Goal: Information Seeking & Learning: Check status

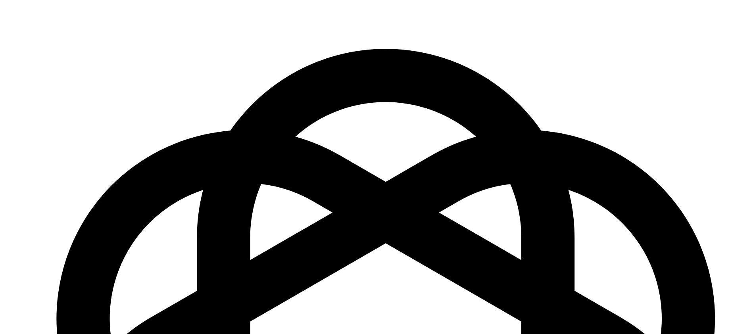
scroll to position [1139, 0]
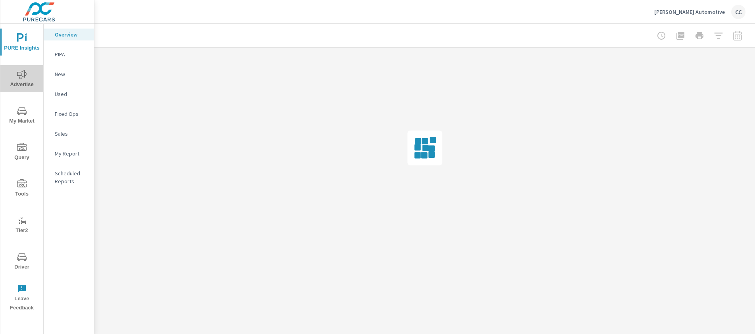
click at [25, 77] on icon "nav menu" at bounding box center [22, 75] width 10 height 10
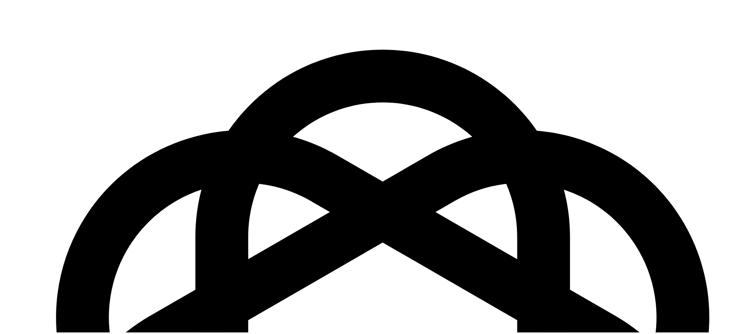
scroll to position [1139, 0]
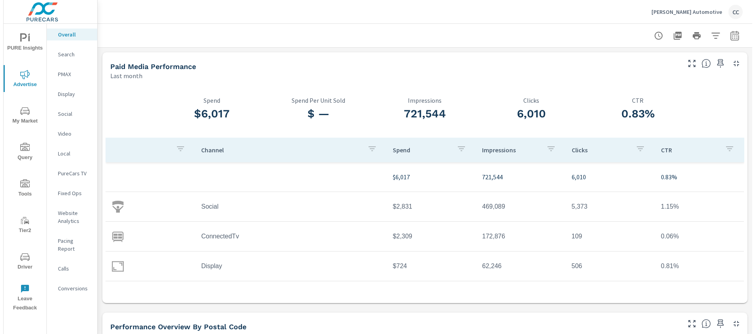
scroll to position [23, 0]
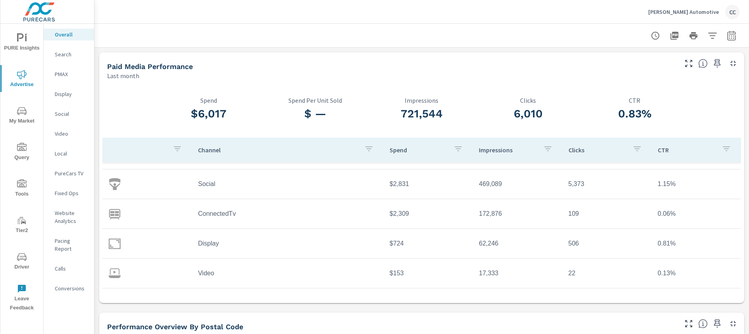
click at [64, 57] on p "Search" at bounding box center [71, 54] width 33 height 8
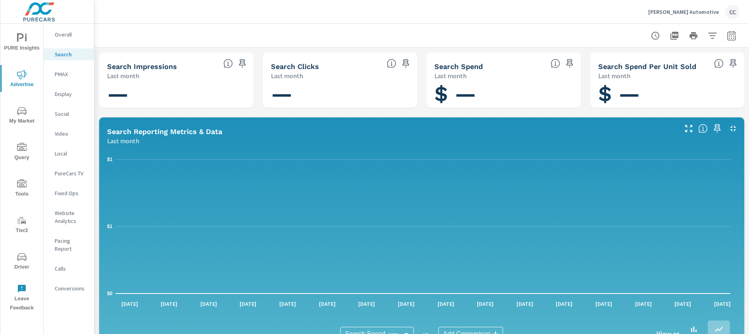
click at [727, 40] on icon "button" at bounding box center [731, 36] width 8 height 10
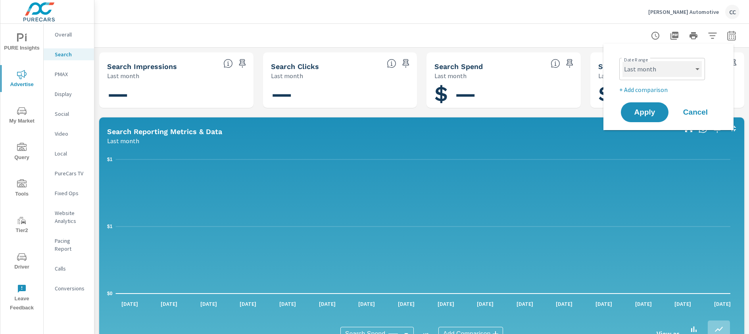
click at [683, 69] on select "Custom Yesterday Last week Last 7 days Last 14 days Last 30 days Last 45 days L…" at bounding box center [662, 69] width 79 height 16
click at [623, 61] on select "Custom Yesterday Last week Last 7 days Last 14 days Last 30 days Last 45 days L…" at bounding box center [662, 69] width 79 height 16
select select "Month to date"
click at [641, 111] on span "Apply" at bounding box center [644, 113] width 33 height 8
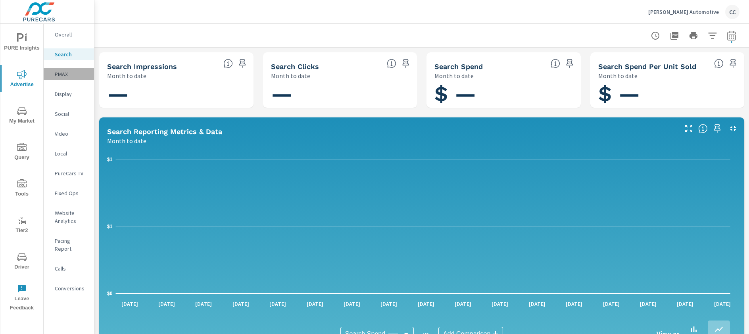
click at [65, 74] on p "PMAX" at bounding box center [71, 74] width 33 height 8
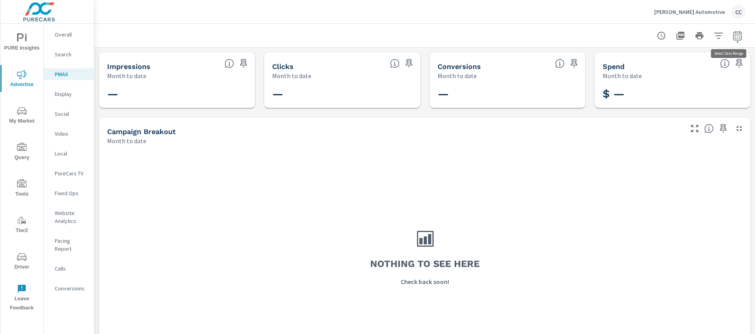
click at [733, 37] on icon "button" at bounding box center [738, 36] width 10 height 10
select select "Month to date"
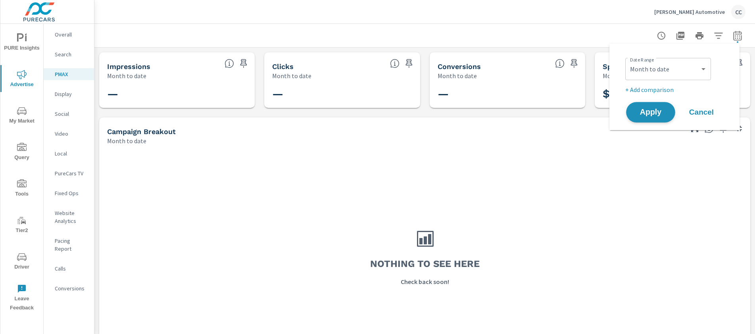
click at [657, 114] on span "Apply" at bounding box center [650, 113] width 33 height 8
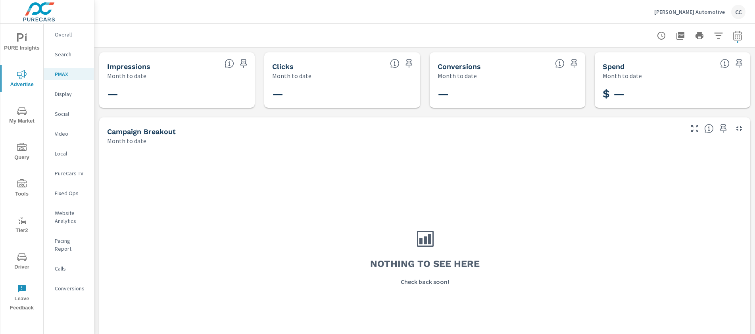
click at [26, 41] on icon "nav menu" at bounding box center [22, 38] width 10 height 10
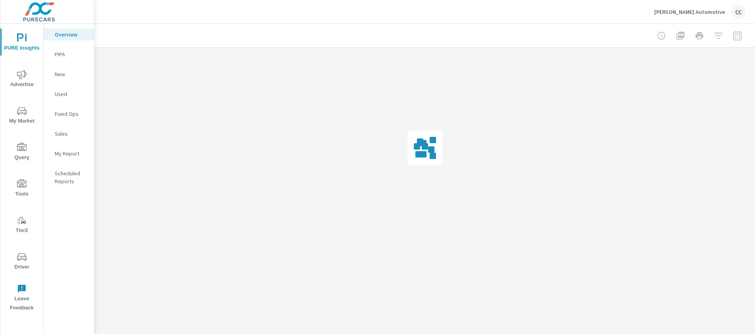
click at [26, 41] on icon "nav menu" at bounding box center [22, 38] width 10 height 10
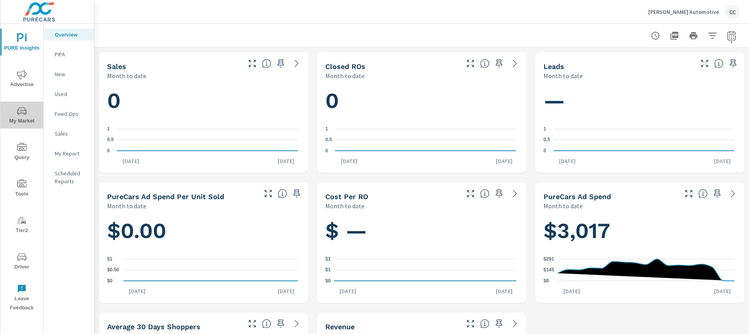
click at [26, 115] on span "My Market" at bounding box center [22, 115] width 38 height 19
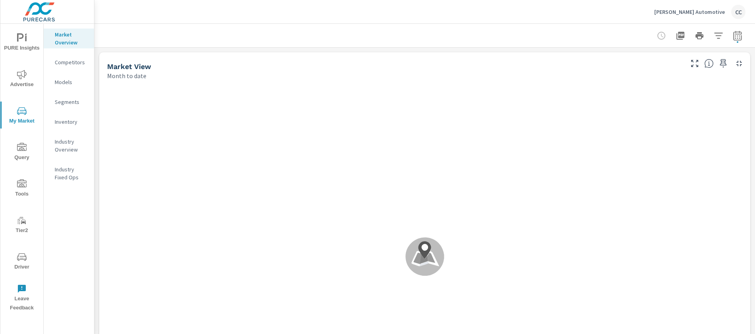
click at [15, 70] on span "Advertise" at bounding box center [22, 79] width 38 height 19
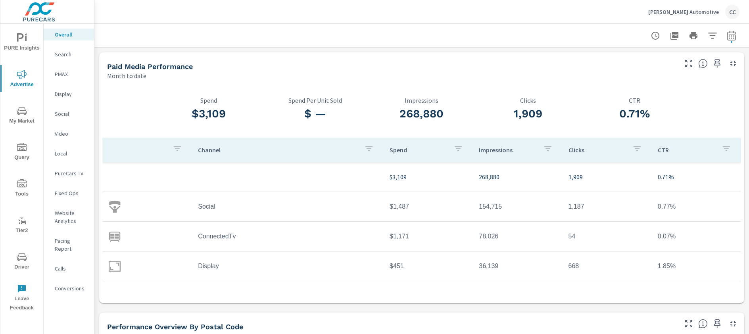
click at [66, 53] on p "Search" at bounding box center [71, 54] width 33 height 8
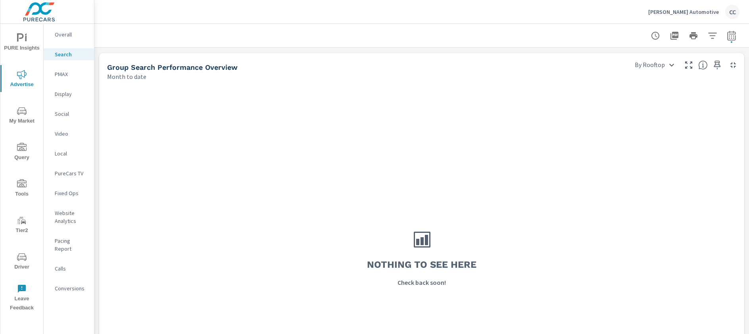
scroll to position [140, 0]
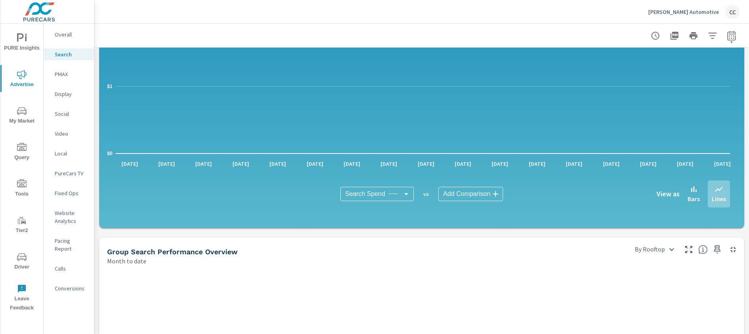
click at [69, 196] on p "Fixed Ops" at bounding box center [71, 193] width 33 height 8
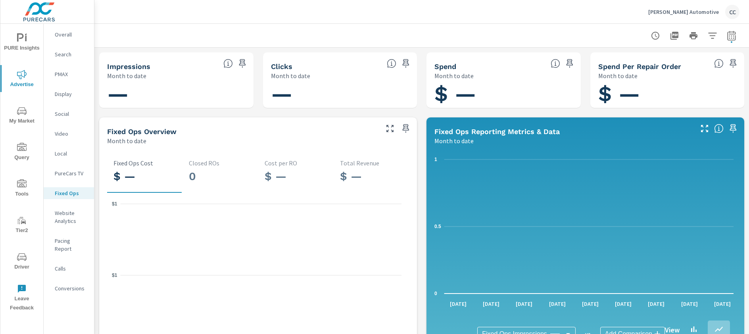
click at [67, 72] on p "PMAX" at bounding box center [71, 74] width 33 height 8
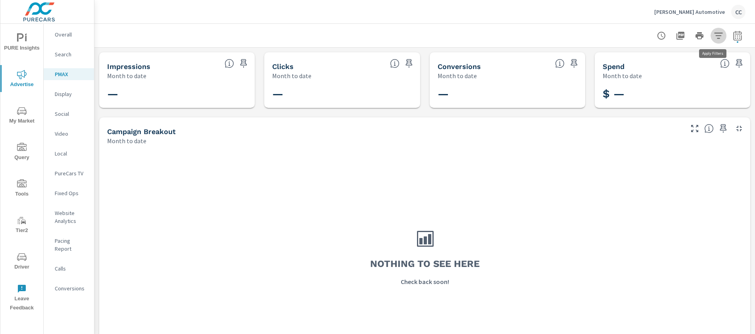
click at [714, 36] on icon "button" at bounding box center [719, 36] width 10 height 10
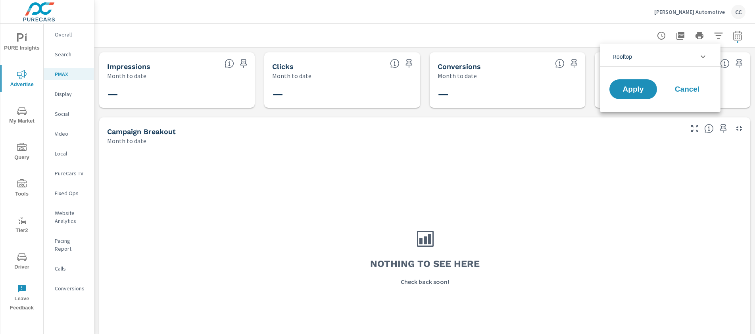
click at [702, 58] on icon "filter options" at bounding box center [703, 57] width 10 height 10
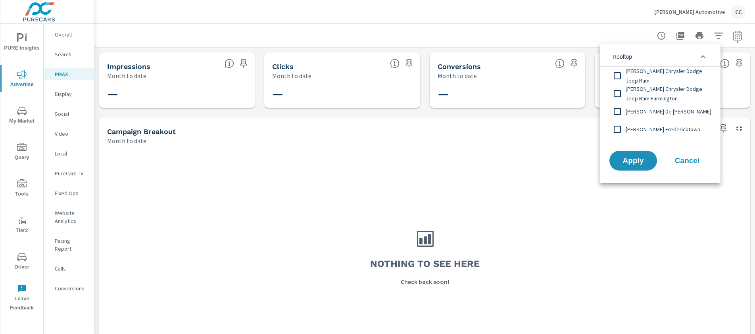
click at [619, 75] on input "filter options" at bounding box center [617, 75] width 17 height 17
click at [619, 93] on input "filter options" at bounding box center [617, 93] width 17 height 17
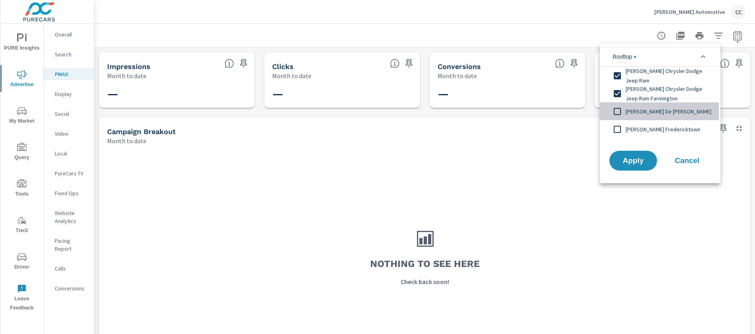
click at [619, 115] on input "filter options" at bounding box center [617, 111] width 17 height 17
click at [618, 128] on input "filter options" at bounding box center [617, 129] width 17 height 17
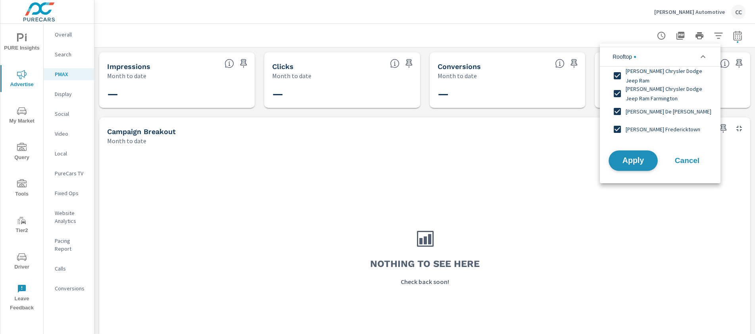
click at [629, 160] on span "Apply" at bounding box center [633, 161] width 33 height 8
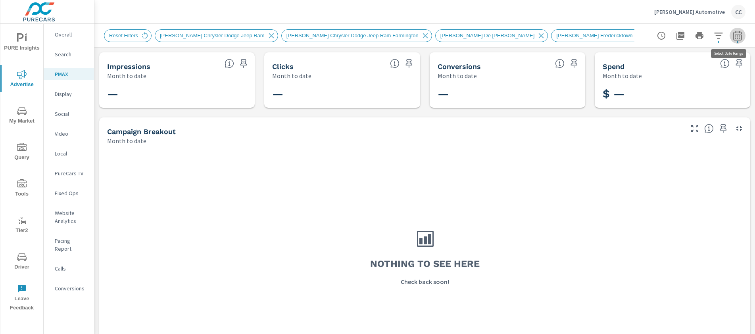
click at [737, 37] on button "button" at bounding box center [738, 36] width 16 height 16
select select "Month to date"
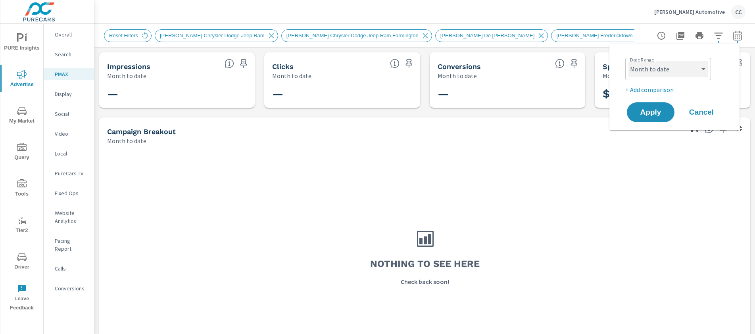
click at [679, 75] on select "Custom Yesterday Last week Last 7 days Last 14 days Last 30 days Last 45 days L…" at bounding box center [667, 69] width 79 height 16
click at [653, 112] on span "Apply" at bounding box center [650, 113] width 33 height 8
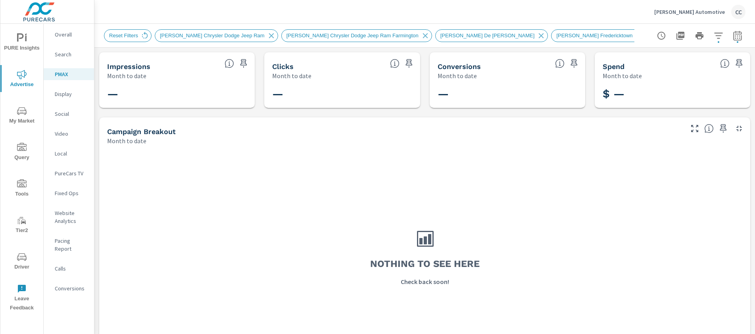
click at [84, 91] on p "Display" at bounding box center [71, 94] width 33 height 8
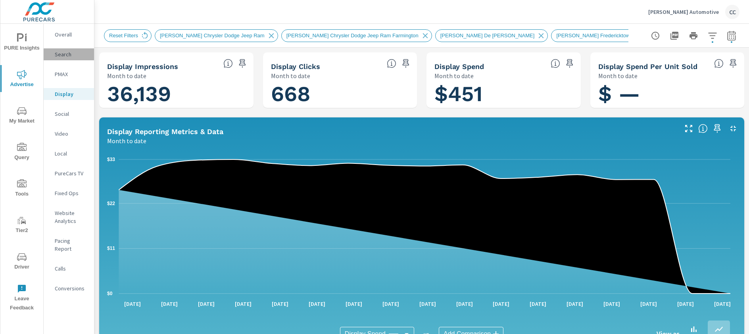
click at [76, 55] on p "Search" at bounding box center [71, 54] width 33 height 8
